Goal: Information Seeking & Learning: Learn about a topic

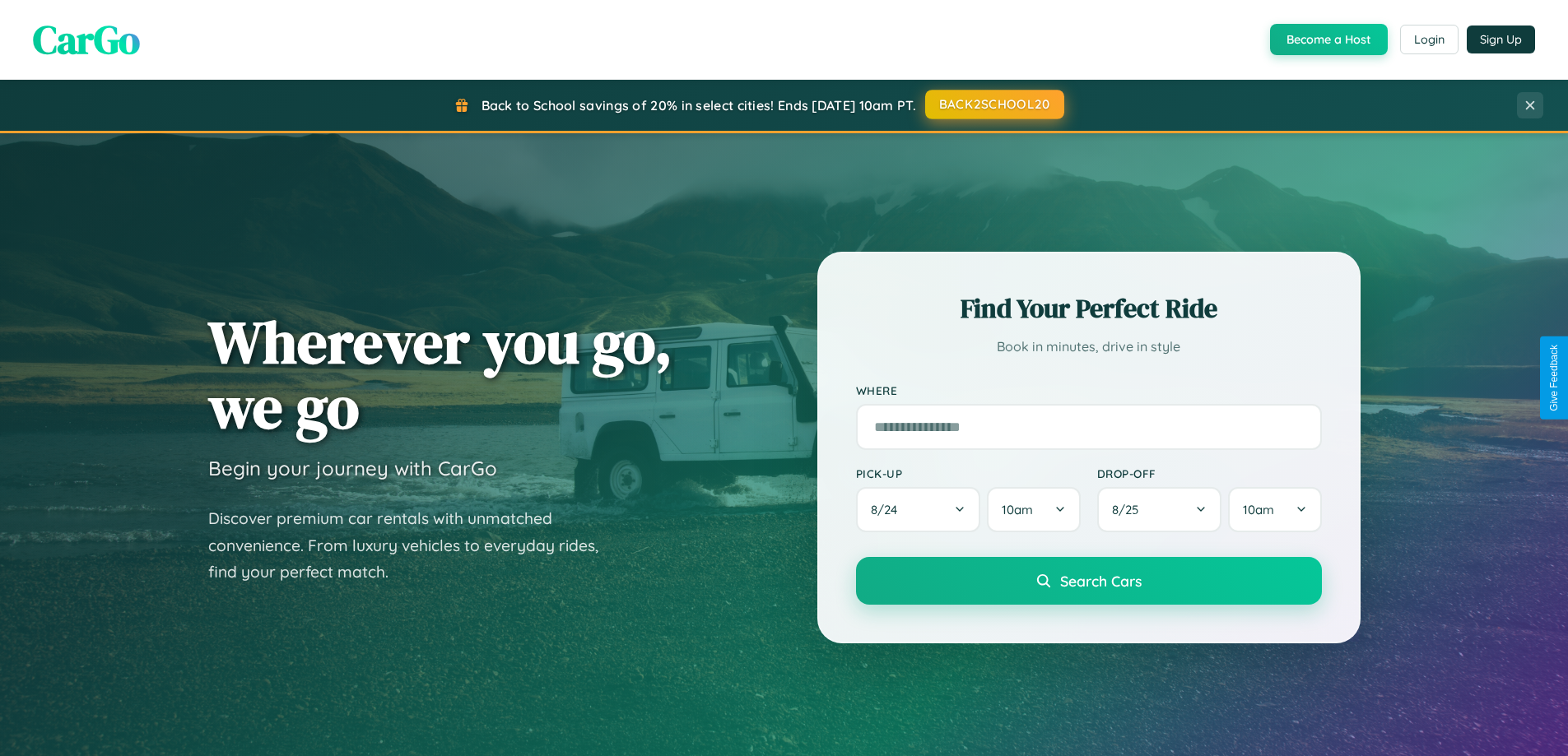
click at [994, 105] on button "BACK2SCHOOL20" at bounding box center [995, 105] width 139 height 30
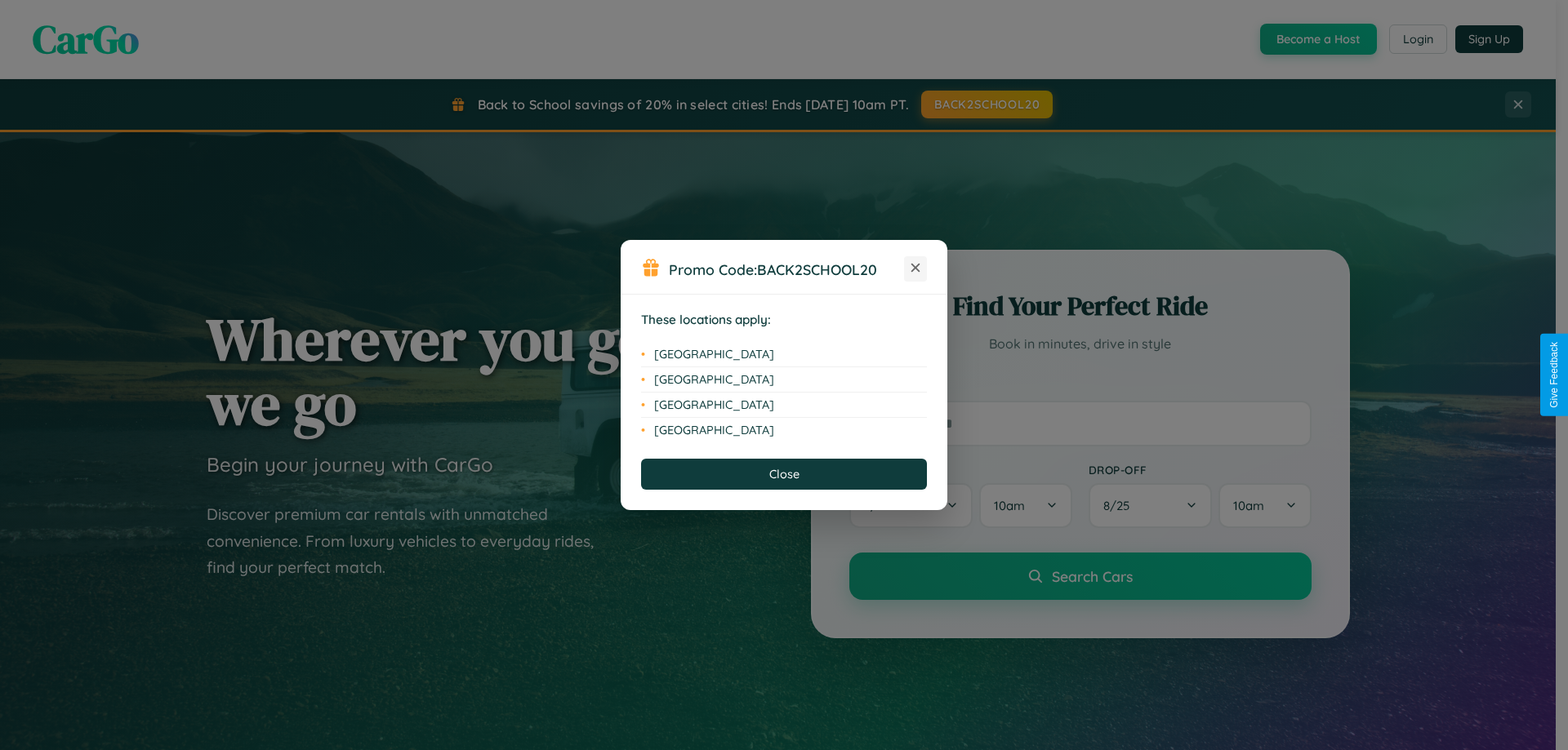
click at [915, 269] on icon at bounding box center [916, 268] width 9 height 9
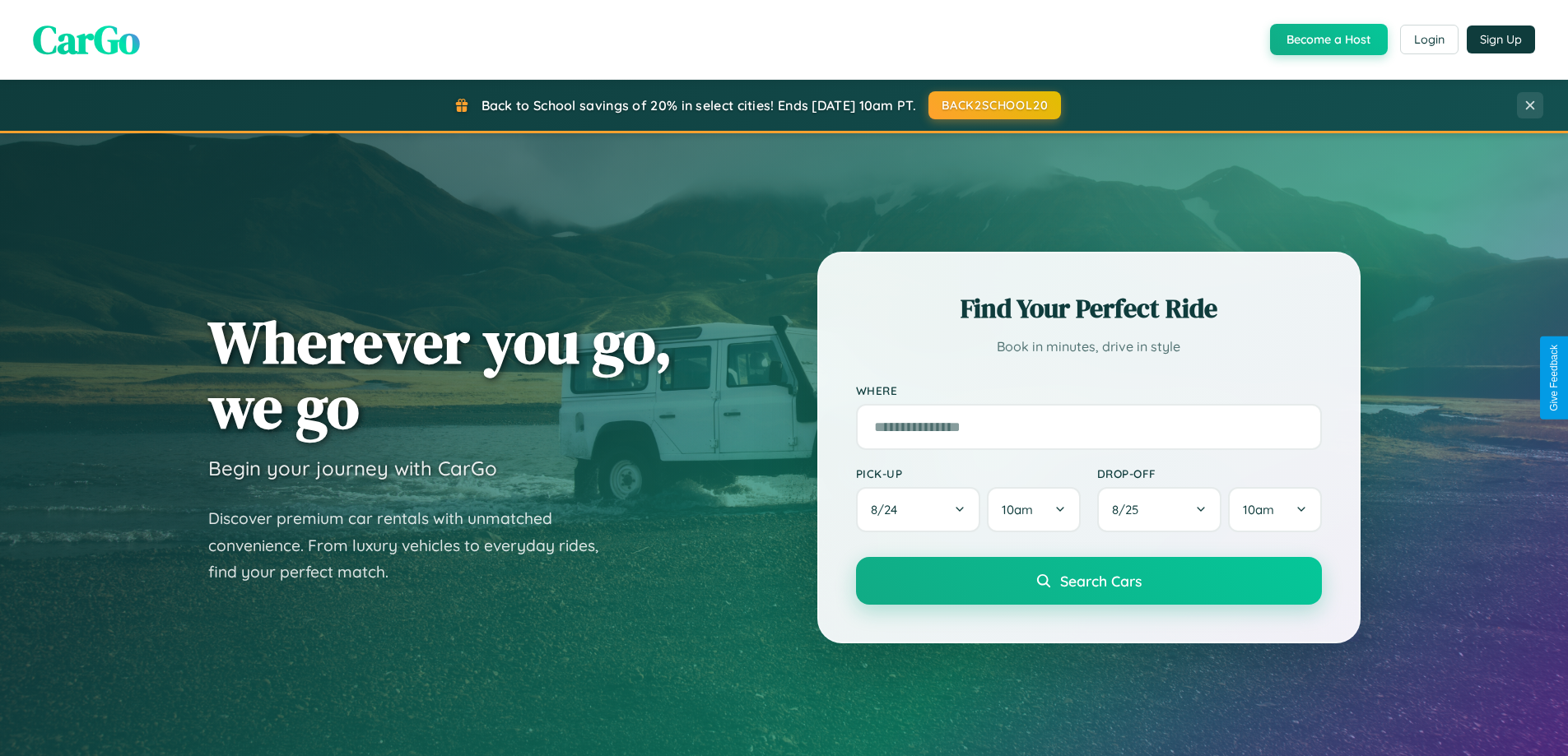
scroll to position [1132, 0]
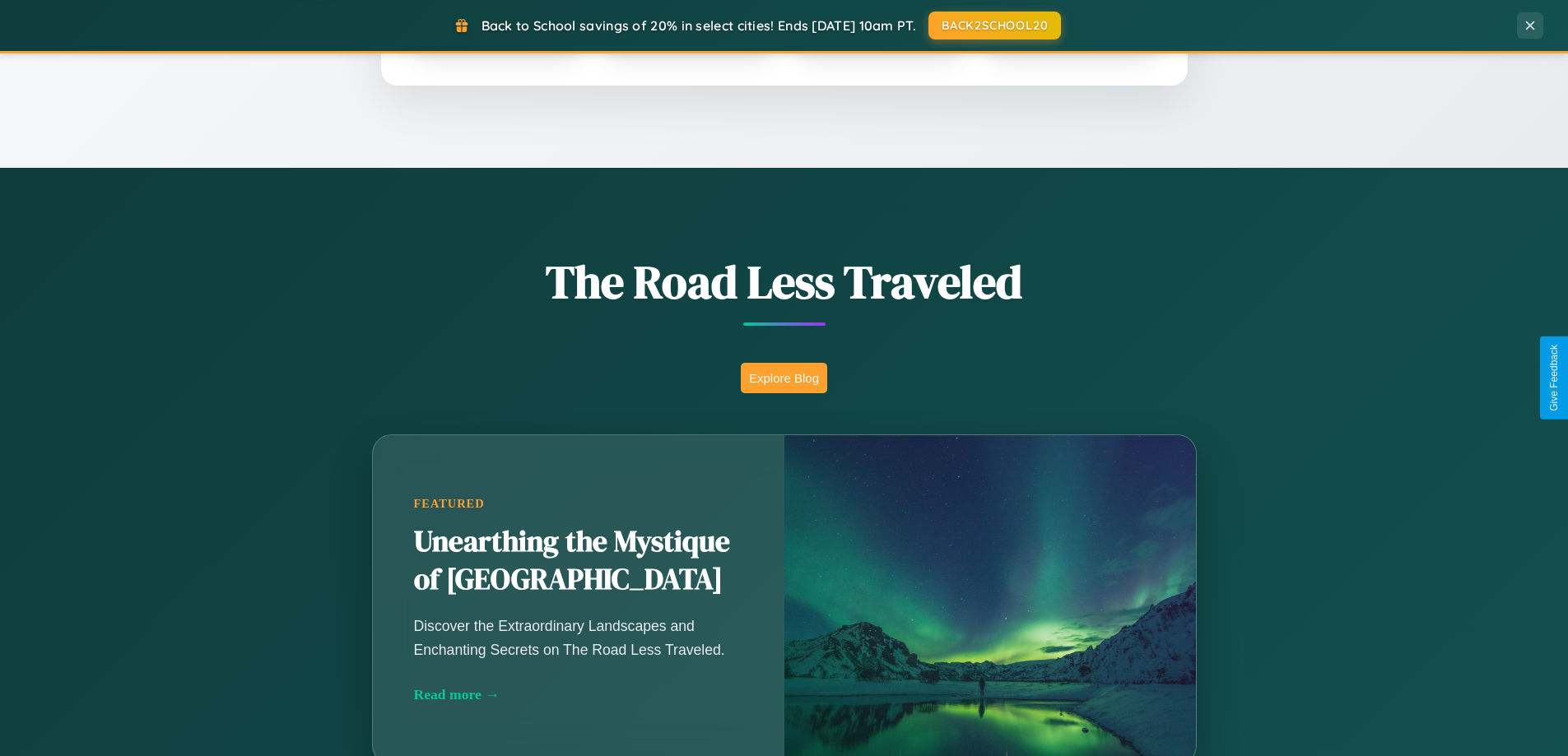
click at [784, 378] on button "Explore Blog" at bounding box center [784, 378] width 86 height 31
